Goal: Task Accomplishment & Management: Manage account settings

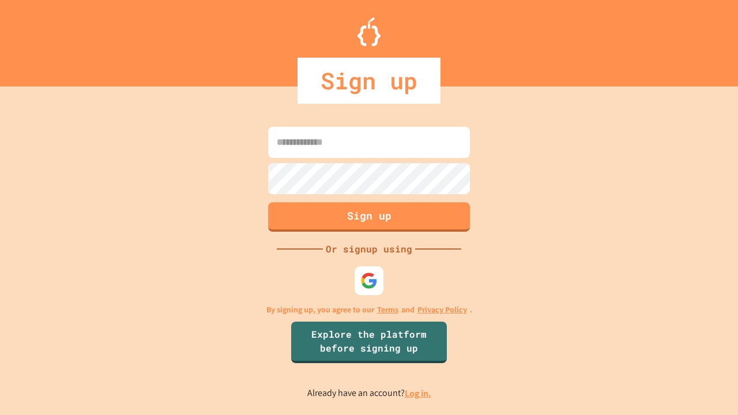
click at [418, 393] on link "Log in." at bounding box center [418, 393] width 27 height 12
